Goal: Task Accomplishment & Management: Use online tool/utility

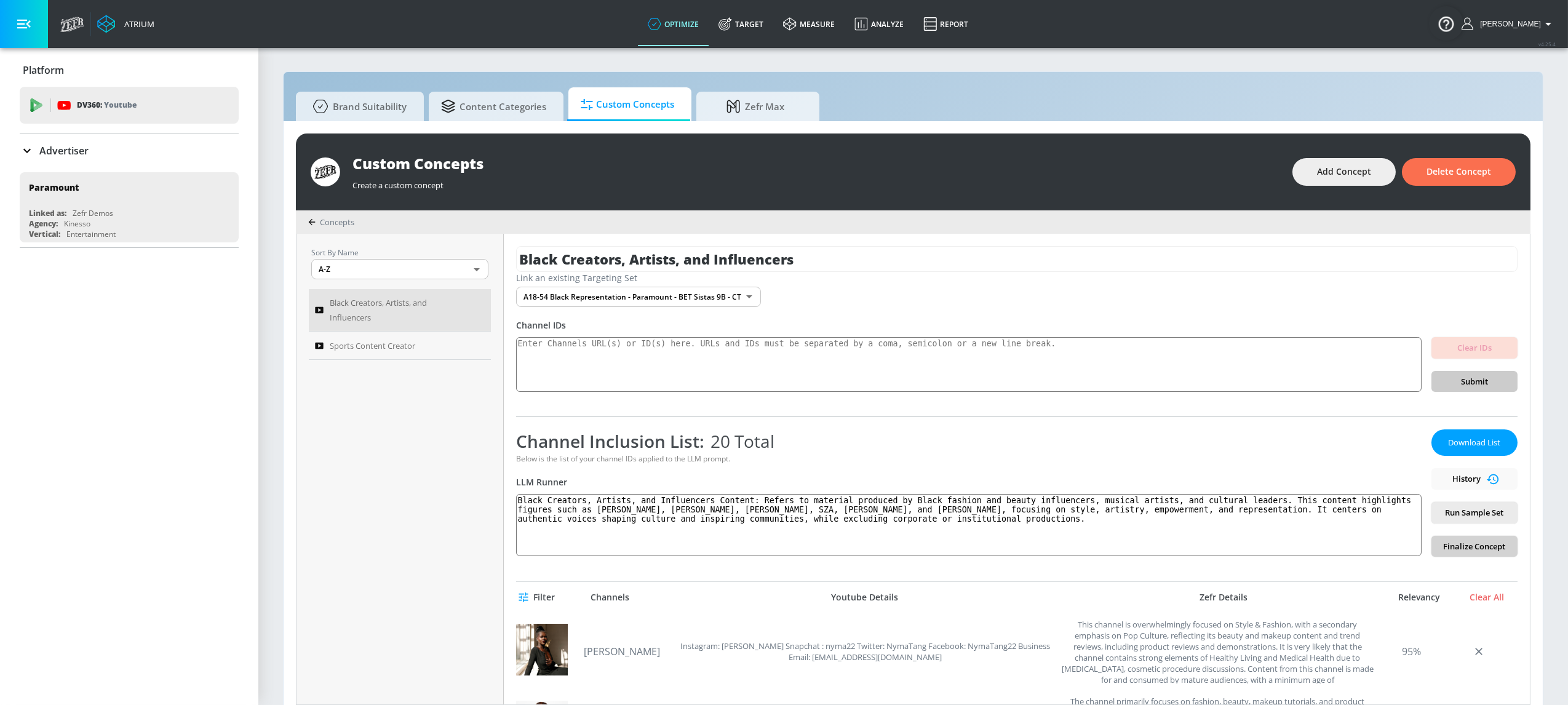
click at [1461, 550] on span "Finalize Concept" at bounding box center [1475, 547] width 66 height 14
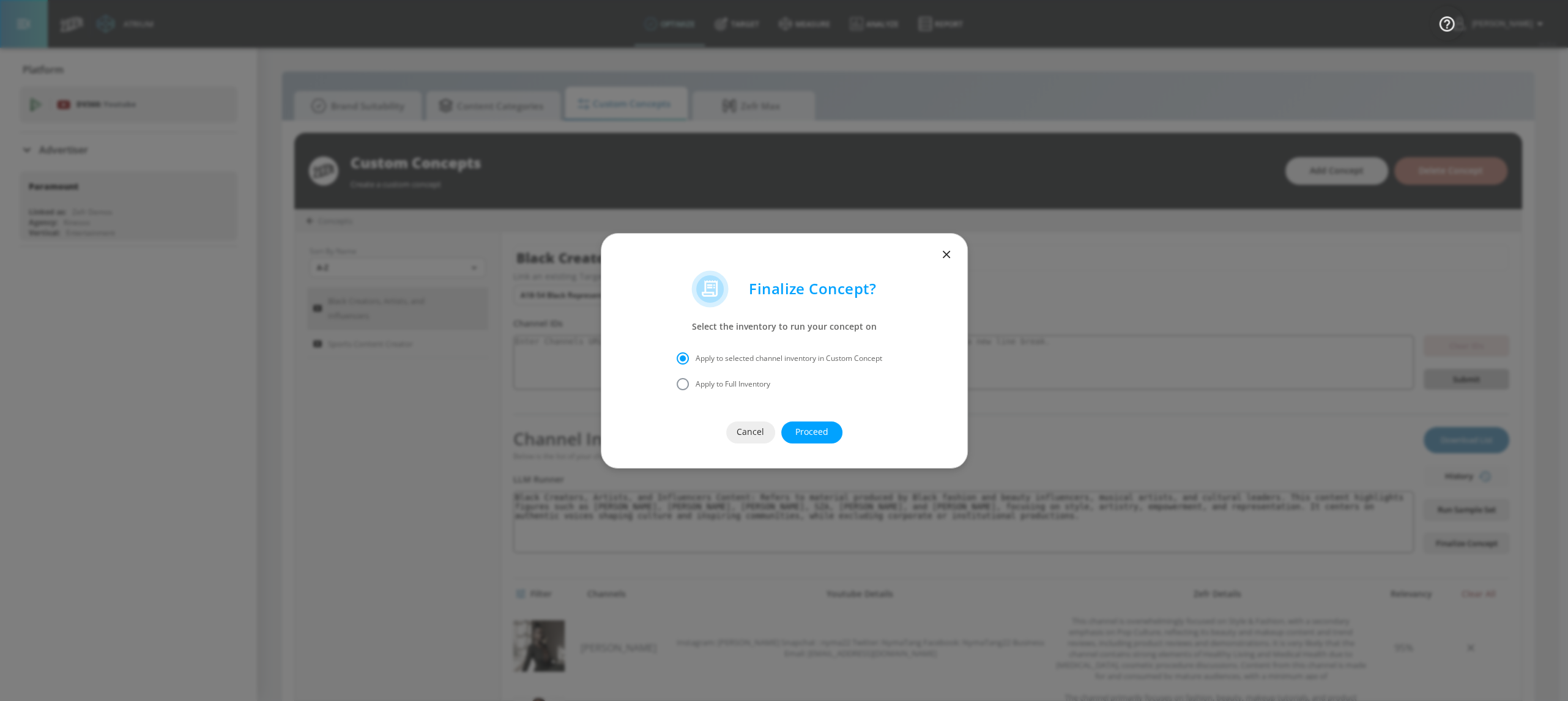
click at [740, 381] on span "Apply to Full Inventory" at bounding box center [733, 384] width 75 height 11
click at [696, 381] on input "Apply to Full Inventory" at bounding box center [682, 384] width 26 height 26
radio input "true"
click at [818, 426] on span "Proceed" at bounding box center [812, 431] width 13 height 15
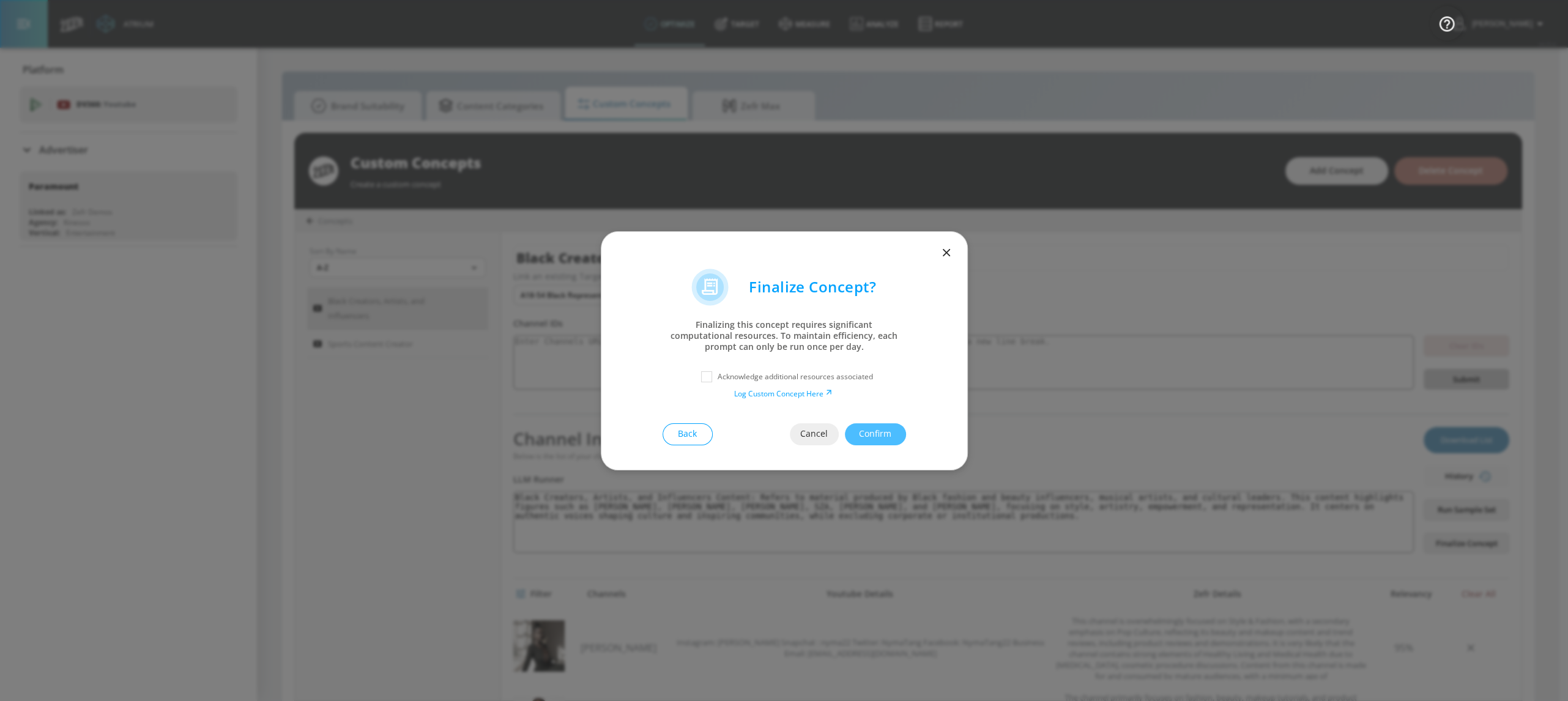
click at [743, 378] on p "Acknowledge additional resources associated" at bounding box center [795, 377] width 155 height 11
click at [715, 377] on input "checkbox" at bounding box center [706, 377] width 22 height 22
checkbox input "true"
click at [898, 437] on button "Confirm" at bounding box center [875, 434] width 61 height 22
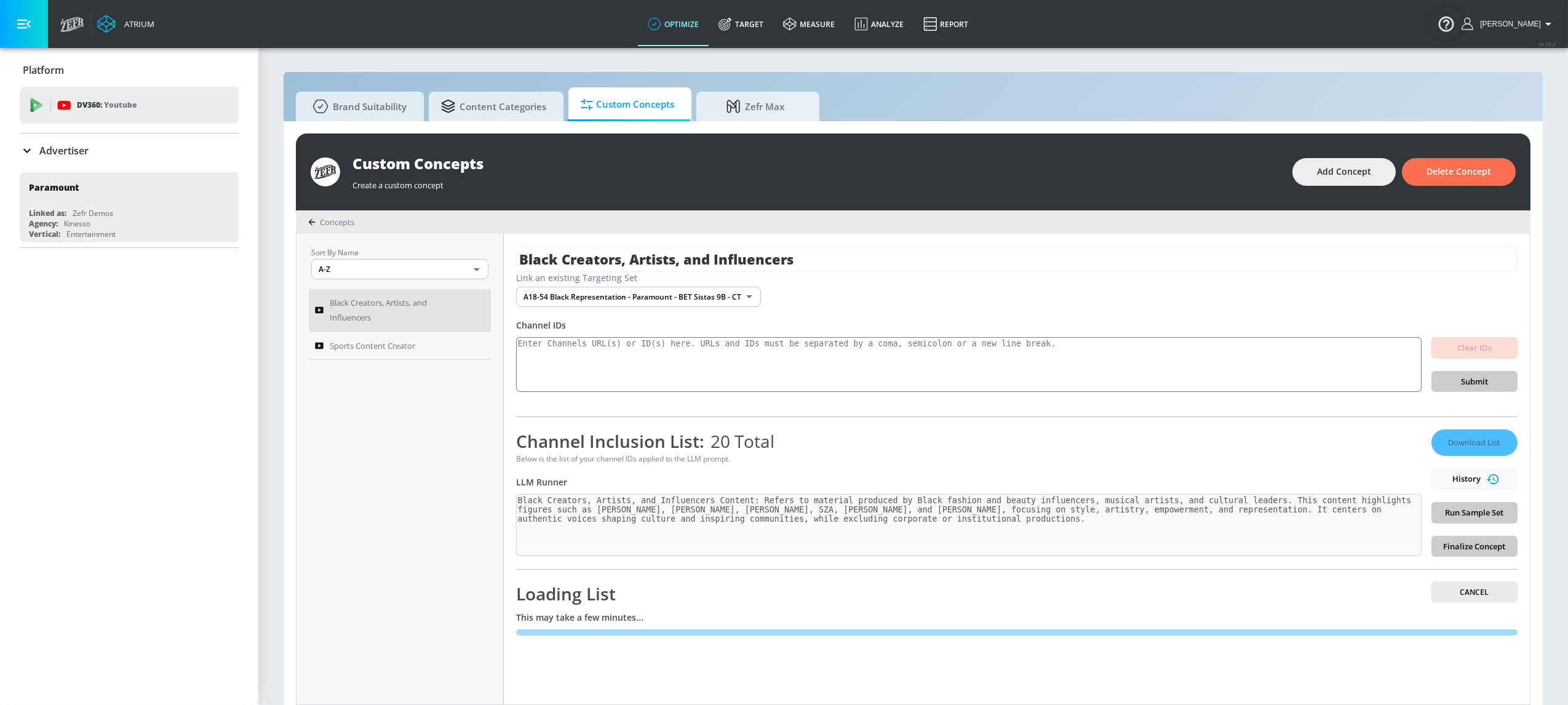
scroll to position [12, 0]
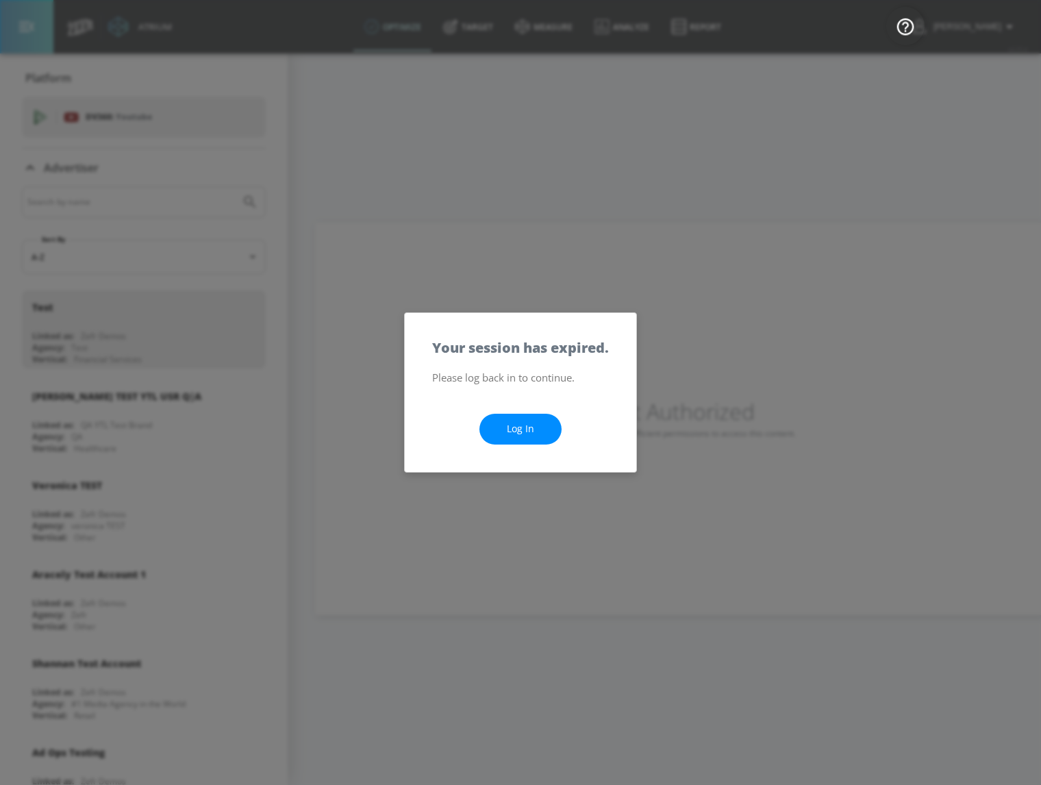
click at [533, 424] on link "Log In" at bounding box center [520, 429] width 82 height 31
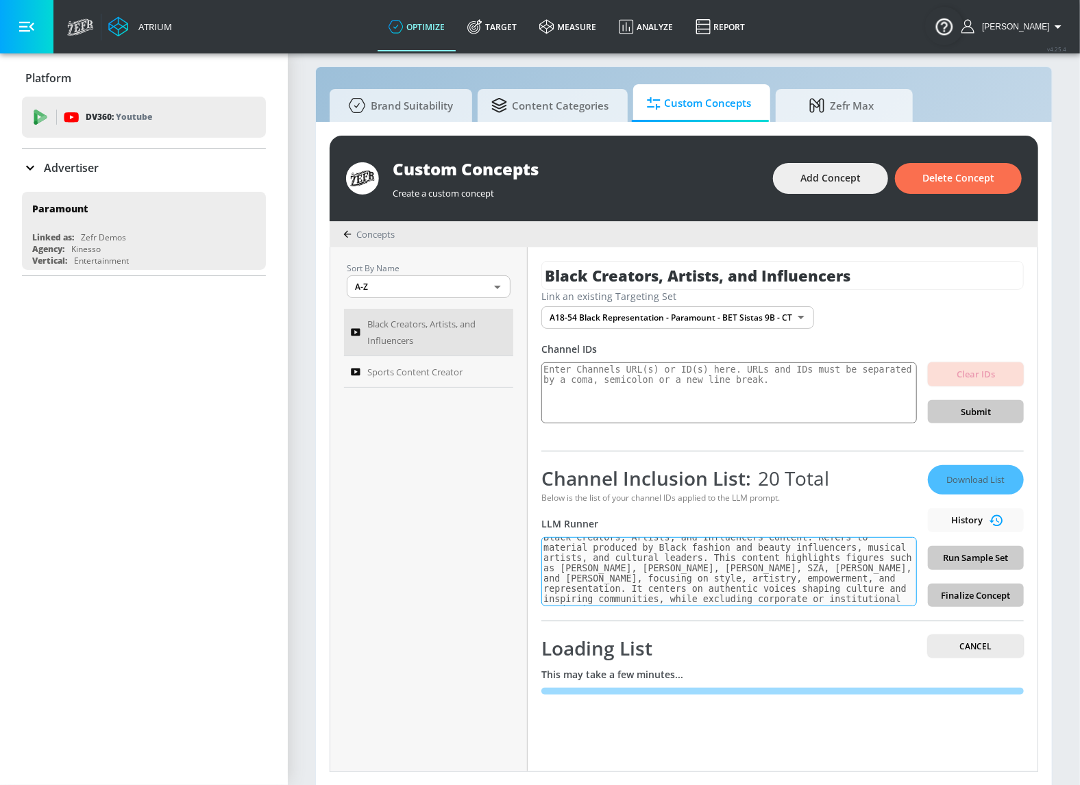
scroll to position [8, 0]
click at [1055, 487] on section "Brand Suitability Content Categories Custom Concepts Zefr Max Custom Concepts C…" at bounding box center [684, 412] width 792 height 747
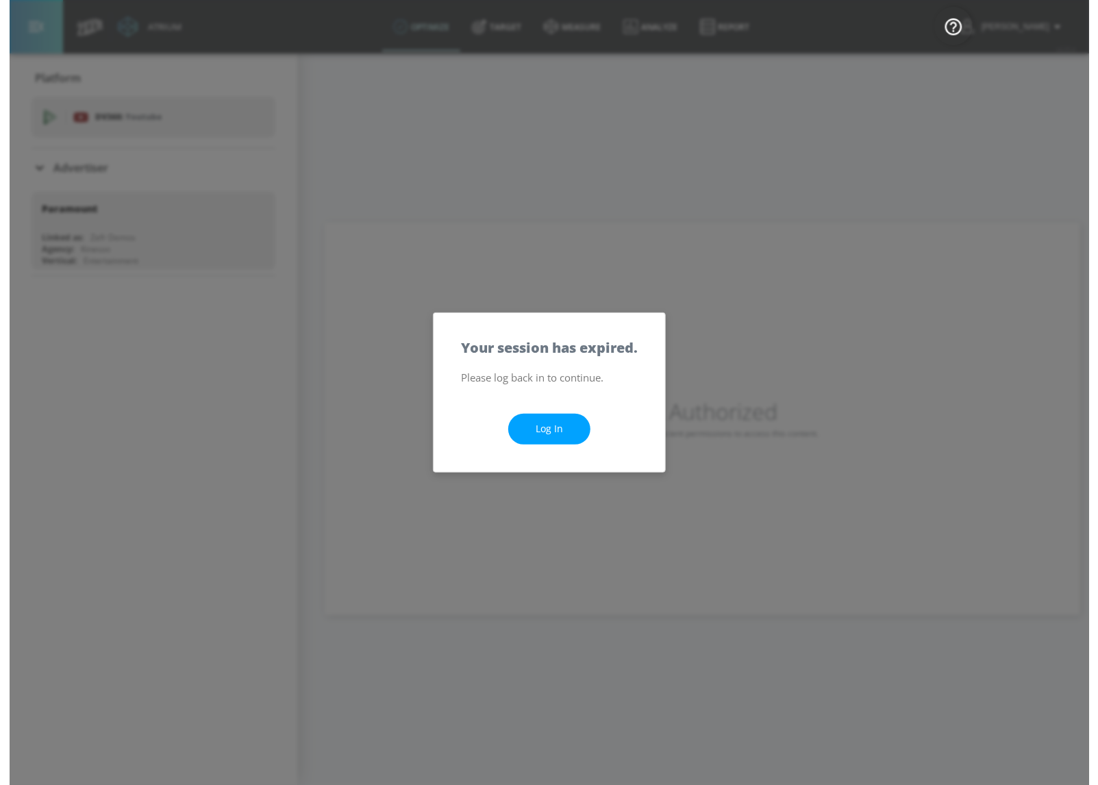
scroll to position [0, 0]
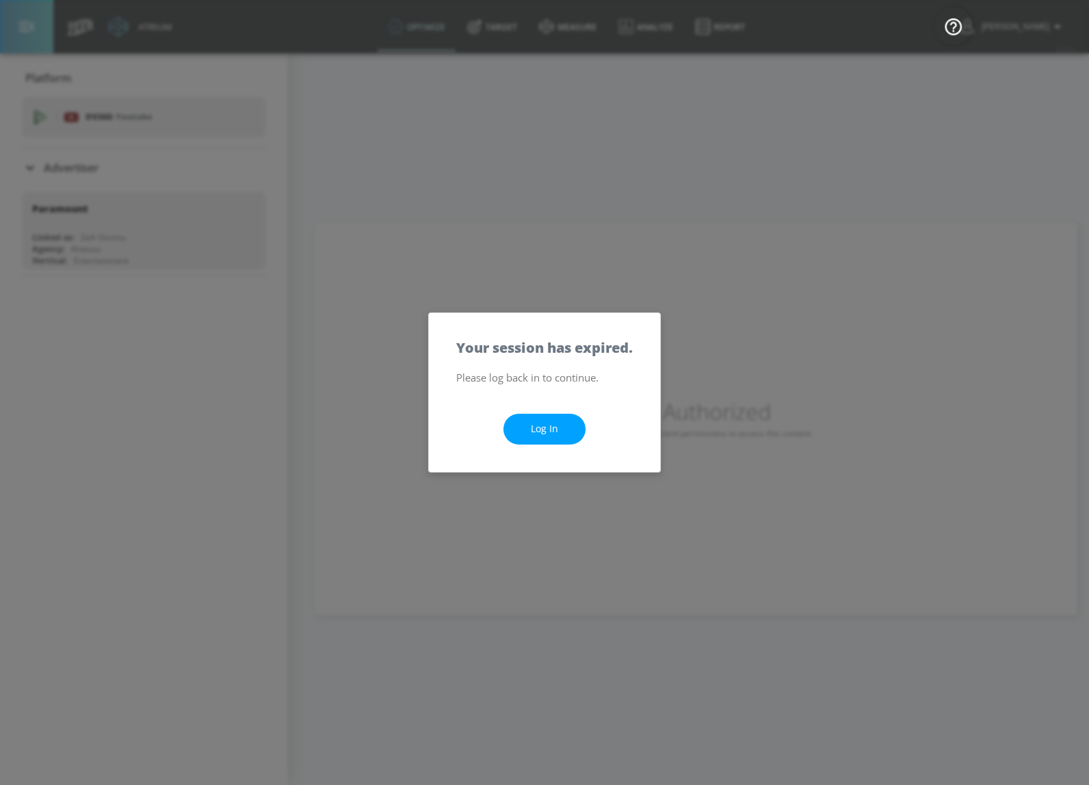
drag, startPoint x: 666, startPoint y: 392, endPoint x: 582, endPoint y: 356, distance: 91.1
click at [666, 392] on div "Your session has expired. Please log back in to continue. Log In" at bounding box center [544, 392] width 1089 height 785
click at [545, 433] on link "Log In" at bounding box center [549, 429] width 82 height 31
